Goal: Transaction & Acquisition: Purchase product/service

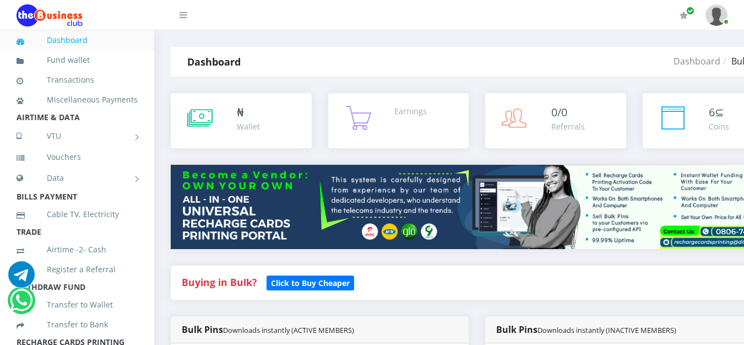
select select "MTN"
select select "96.99-100"
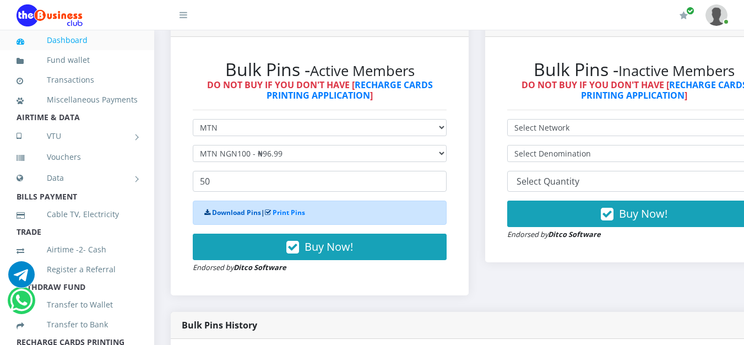
scroll to position [607, 0]
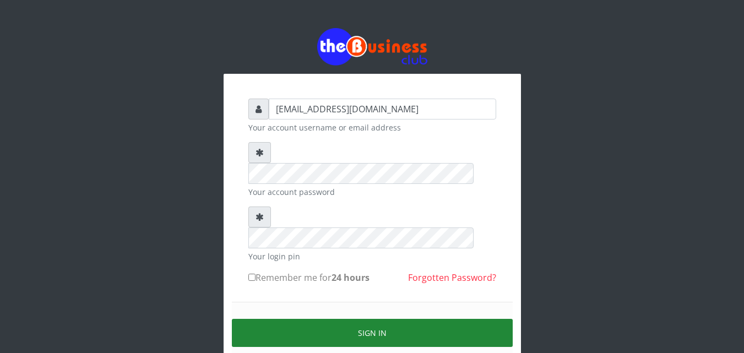
click at [274, 319] on button "Sign in" at bounding box center [372, 333] width 281 height 28
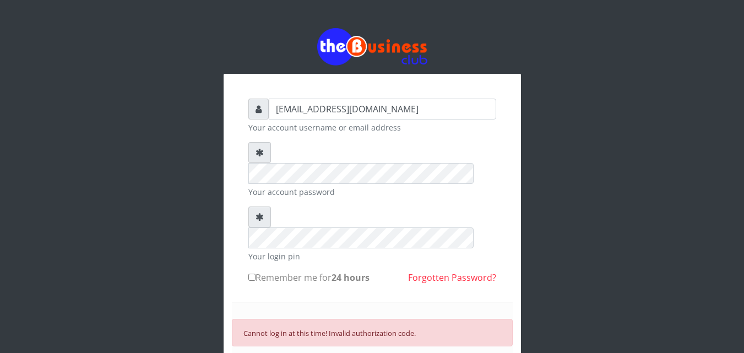
click at [281, 341] on div "Cannot log in at this time! Invalid authorization code. SIGN IN" at bounding box center [372, 351] width 281 height 99
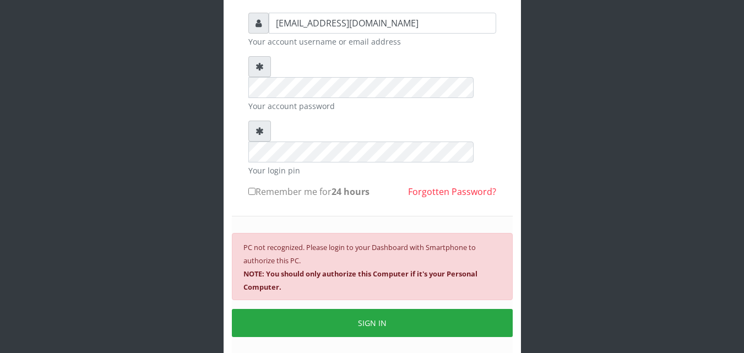
scroll to position [85, 0]
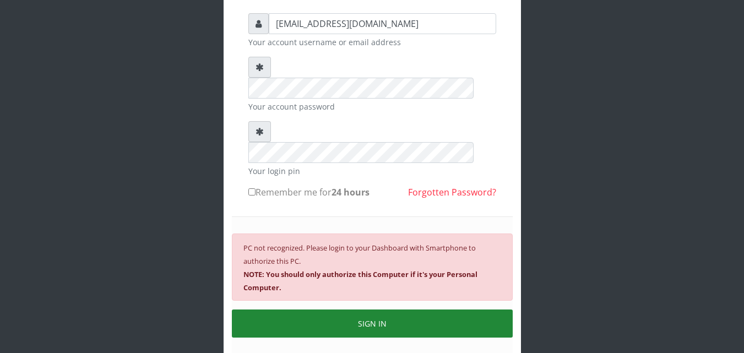
click at [334, 309] on button "SIGN IN" at bounding box center [372, 323] width 281 height 28
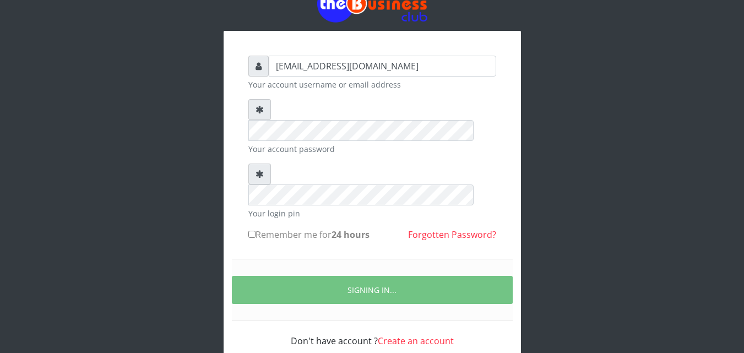
scroll to position [79, 0]
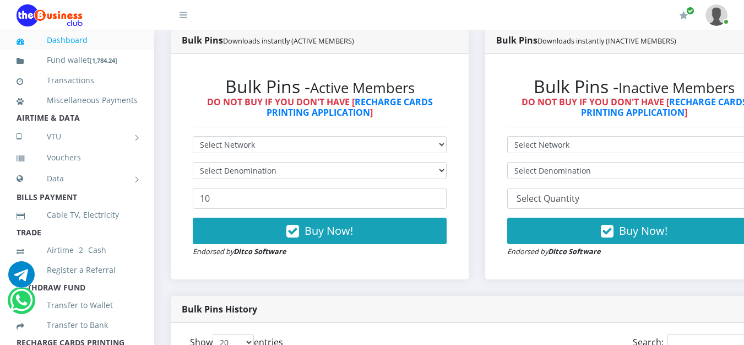
scroll to position [602, 0]
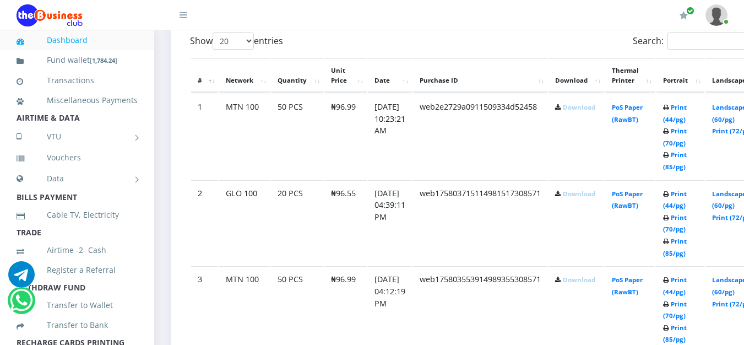
click at [595, 110] on link "Download" at bounding box center [579, 107] width 32 height 8
click at [102, 64] on b "1,784.24" at bounding box center [103, 60] width 23 height 8
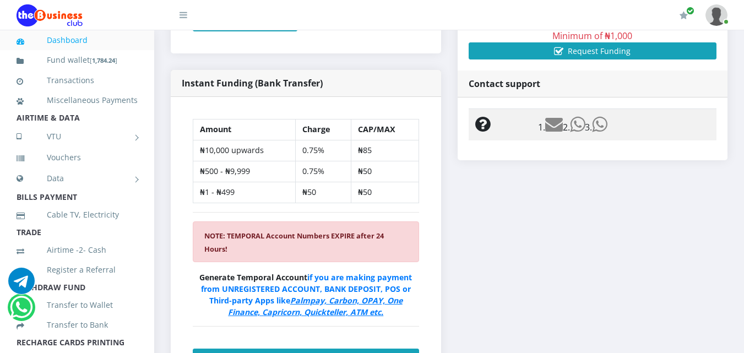
scroll to position [545, 0]
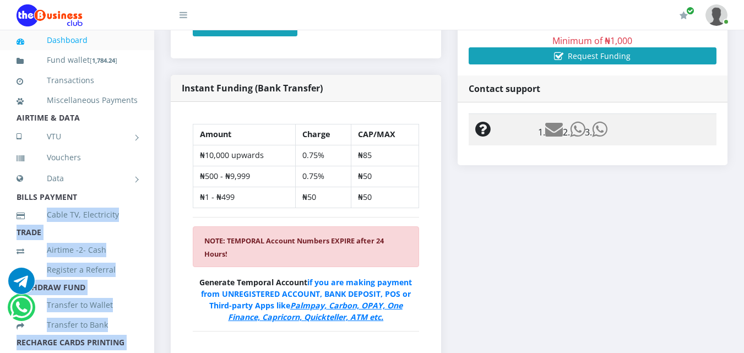
click at [150, 217] on aside "Dashboard Fund wallet [ 1,784.24 ] Transactions Miscellaneous Payments AIRTIME …" at bounding box center [77, 206] width 154 height 353
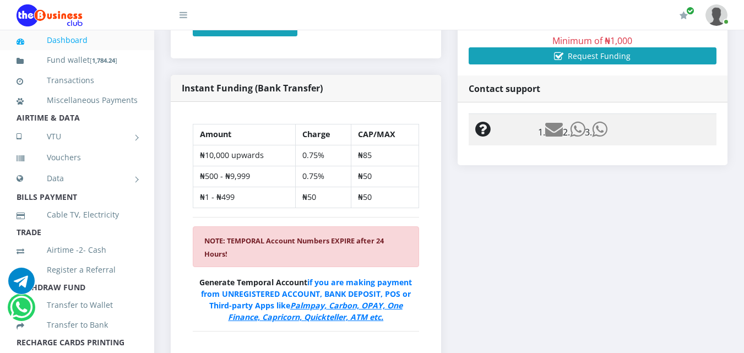
scroll to position [0, 0]
click at [172, 137] on div "Amount Charge CAP/MAX ₦10,000 upwards 0.75% ₦85 ₦500 - ₦9,999 0.75% ₦50 ₦1 - ₦4…" at bounding box center [306, 252] width 270 height 300
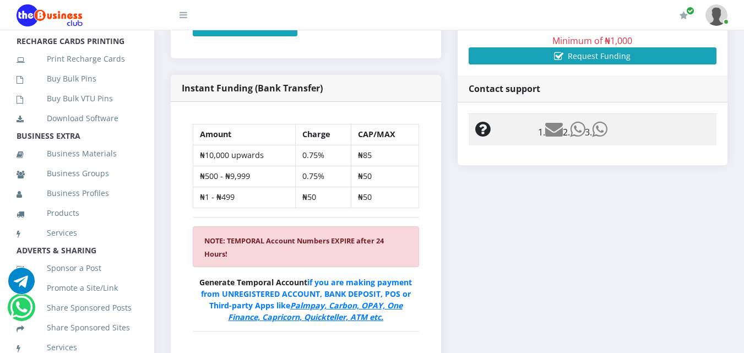
scroll to position [315, 0]
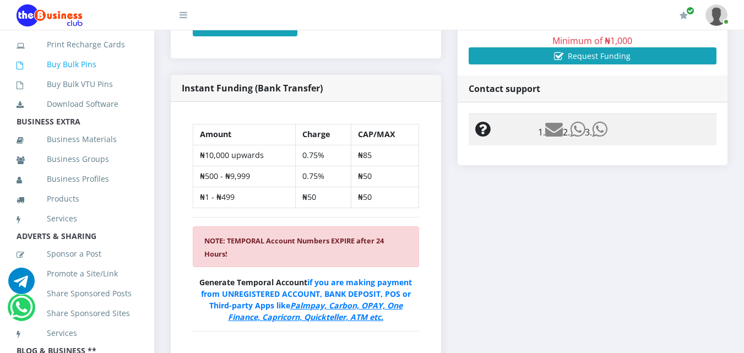
click at [83, 77] on link "Buy Bulk Pins" at bounding box center [77, 64] width 121 height 25
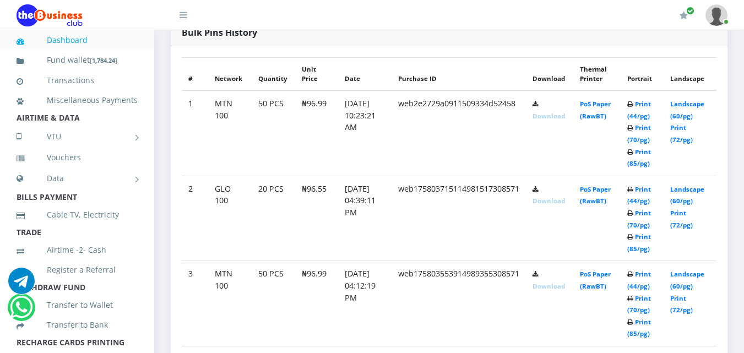
scroll to position [308, 0]
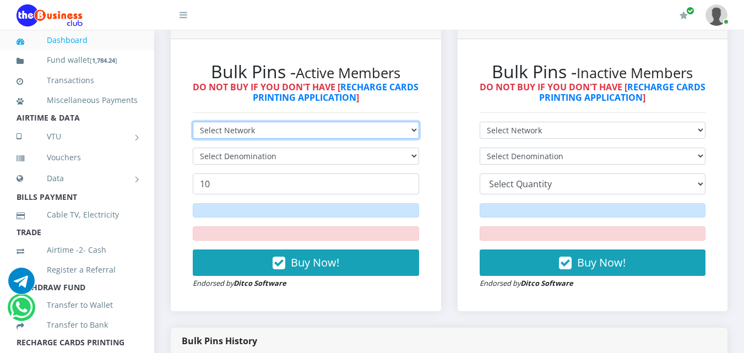
click at [341, 123] on select "Select Network MTN Globacom 9Mobile Airtel" at bounding box center [306, 130] width 226 height 17
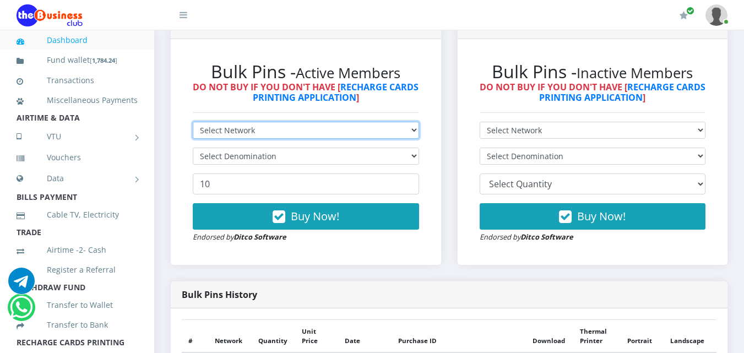
select select "Airtel"
click at [193, 122] on select "Select Network MTN Globacom 9Mobile Airtel" at bounding box center [306, 130] width 226 height 17
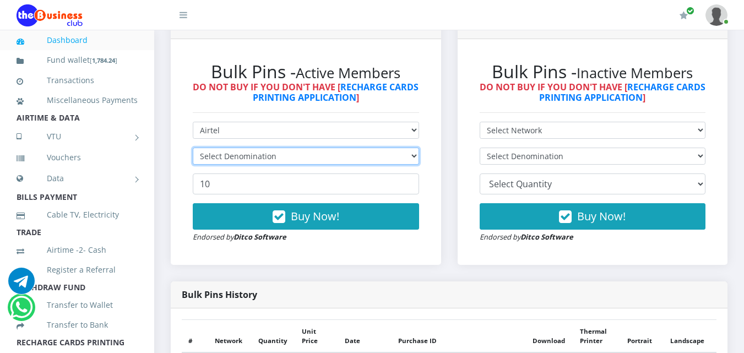
click at [277, 163] on select "Select Denomination" at bounding box center [306, 156] width 226 height 17
click at [369, 149] on select "Select Denomination" at bounding box center [306, 156] width 226 height 17
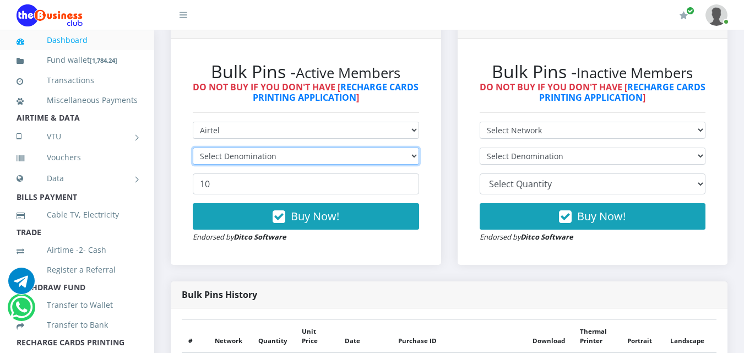
click at [369, 149] on select "Select Denomination" at bounding box center [306, 156] width 226 height 17
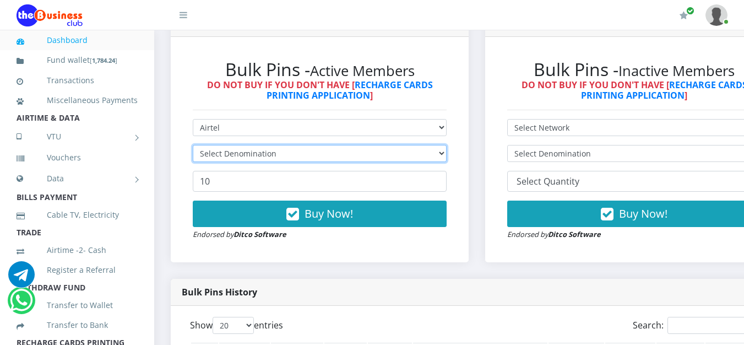
scroll to position [0, 0]
click at [378, 161] on select "Select Denomination Airtel NGN100 - ₦96.38 Airtel NGN200 - ₦192.76 Airtel NGN50…" at bounding box center [320, 153] width 254 height 17
select select "96.38-100"
click at [193, 147] on select "Select Denomination Airtel NGN100 - ₦96.38 Airtel NGN200 - ₦192.76 Airtel NGN50…" at bounding box center [320, 153] width 254 height 17
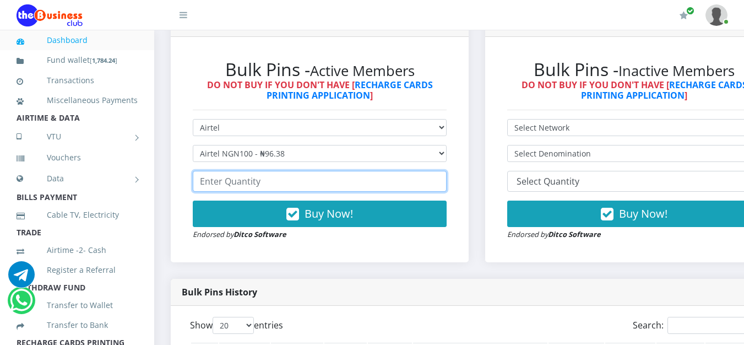
click at [285, 183] on input "number" at bounding box center [320, 181] width 254 height 21
type input "10"
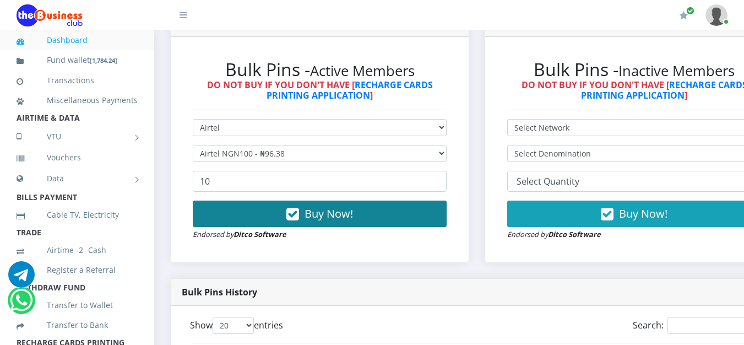
click at [232, 220] on button "Buy Now!" at bounding box center [320, 213] width 254 height 26
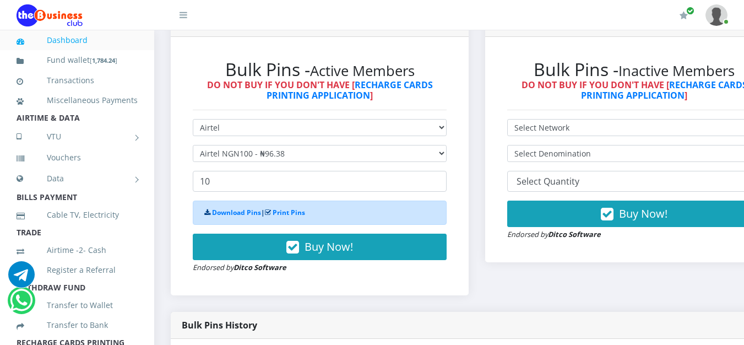
scroll to position [619, 0]
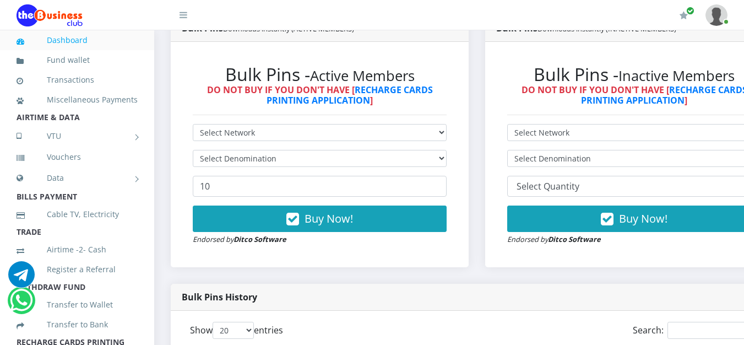
scroll to position [602, 0]
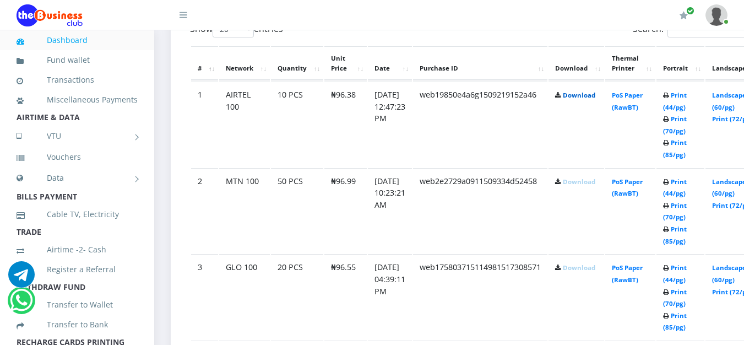
click at [595, 95] on link "Download" at bounding box center [579, 95] width 32 height 8
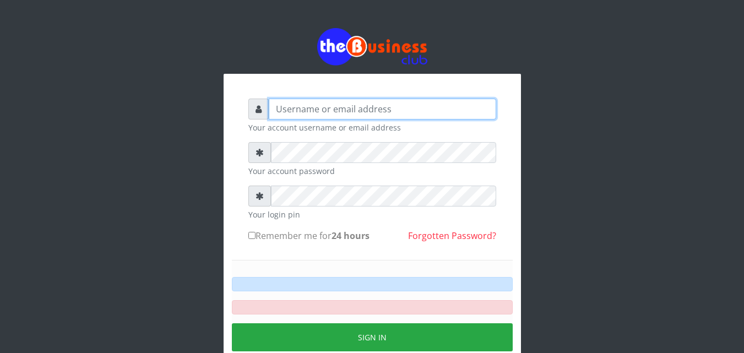
type input "ucheaaron@gmail.com"
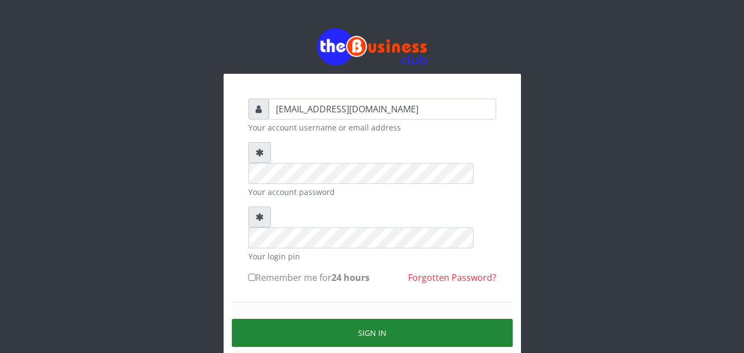
click at [286, 319] on button "Sign in" at bounding box center [372, 333] width 281 height 28
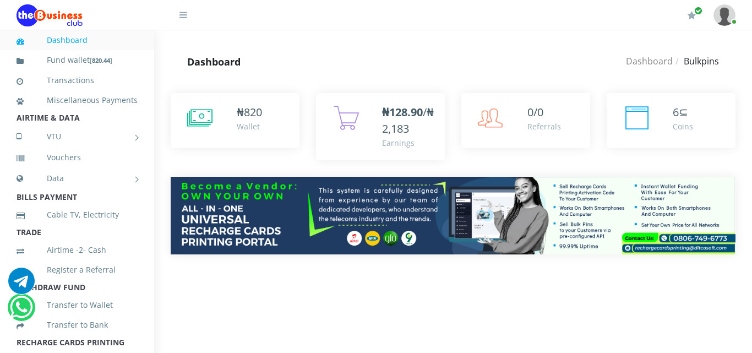
click at [751, 257] on div "₦ 820 Wallet 0/0" at bounding box center [453, 182] width 598 height 211
click at [751, 215] on div "₦ 820 Wallet 0/0" at bounding box center [453, 182] width 598 height 211
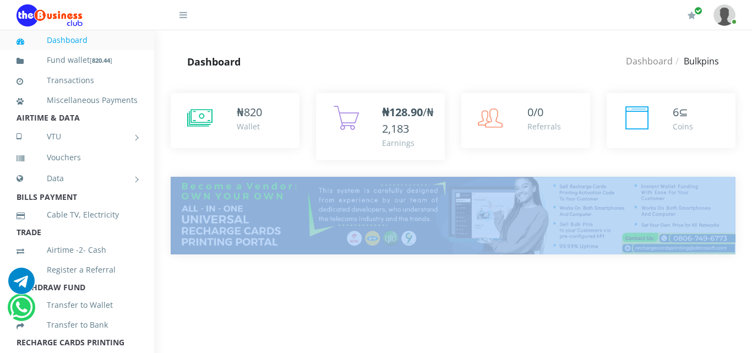
click at [751, 215] on div "₦ 820 Wallet 0/0" at bounding box center [453, 182] width 598 height 211
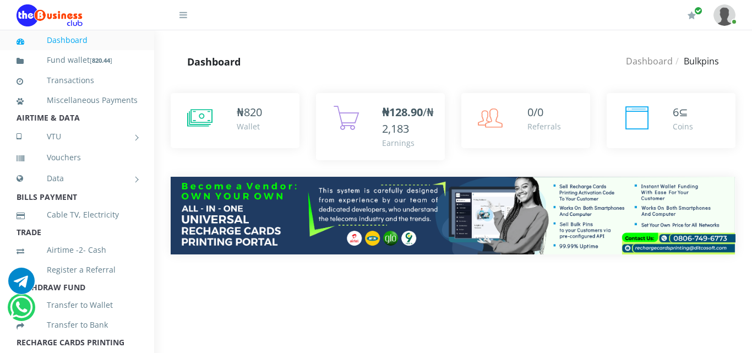
click at [746, 161] on div "₦ 820 Wallet 0/0" at bounding box center [453, 182] width 598 height 211
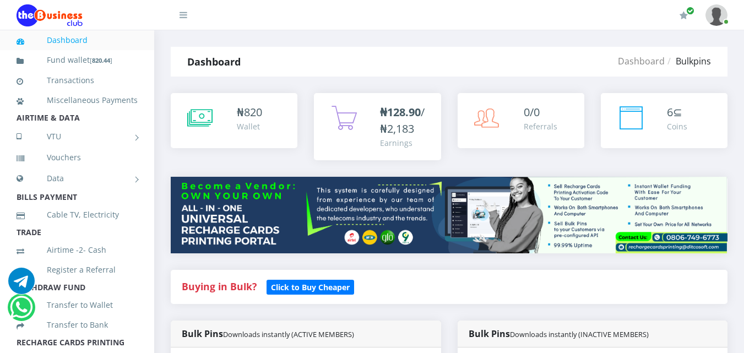
click at [722, 122] on div "6 ⊆ Coins" at bounding box center [664, 120] width 127 height 55
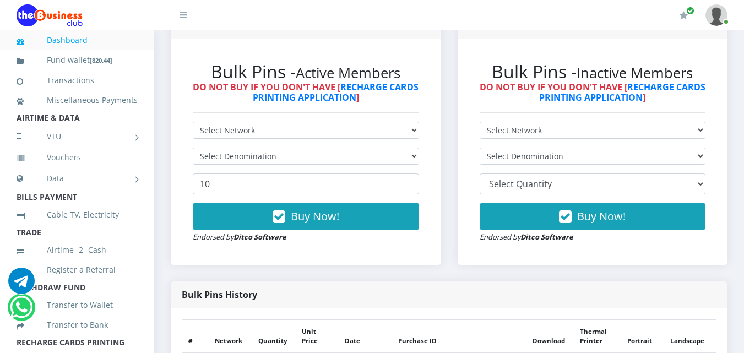
scroll to position [617, 0]
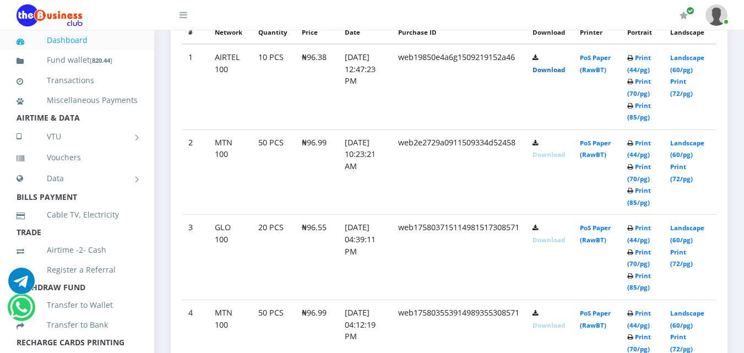
click at [565, 73] on link "Download" at bounding box center [548, 70] width 32 height 8
